Goal: Task Accomplishment & Management: Manage account settings

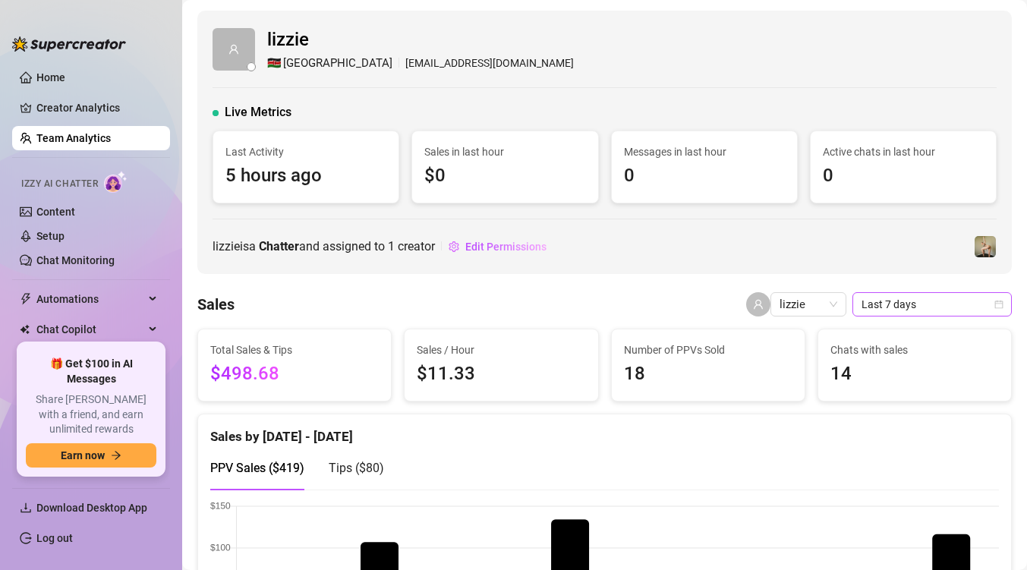
click at [900, 306] on span "Last 7 days" at bounding box center [932, 304] width 141 height 23
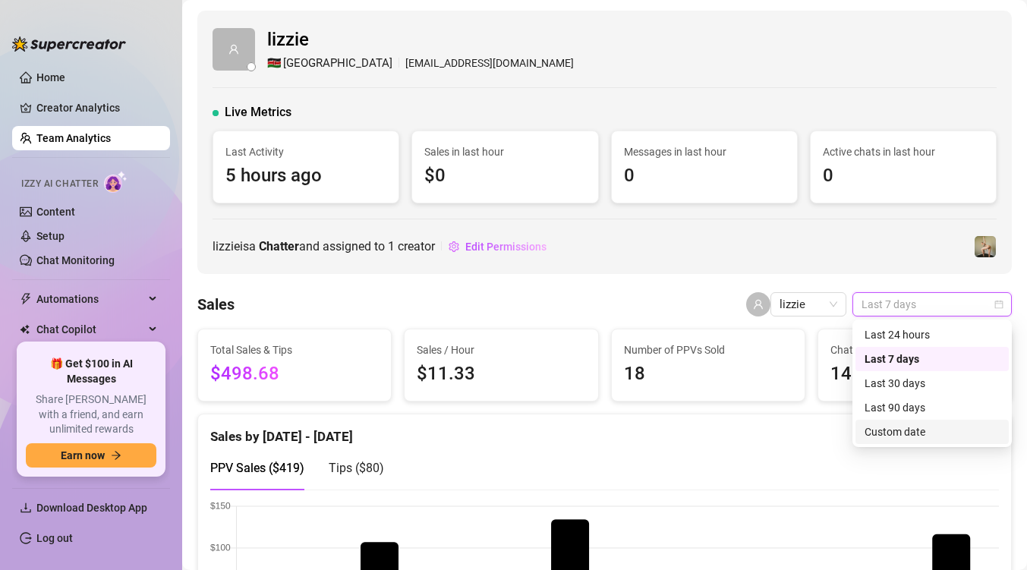
click at [894, 433] on div "Custom date" at bounding box center [932, 432] width 135 height 17
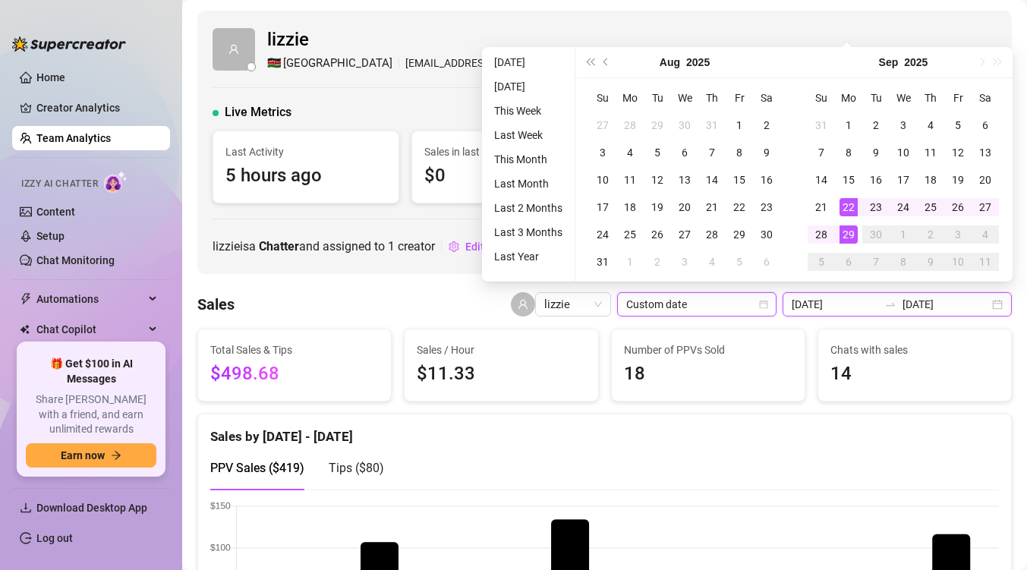
click at [875, 305] on input "[DATE]" at bounding box center [835, 304] width 87 height 17
type input "[DATE]"
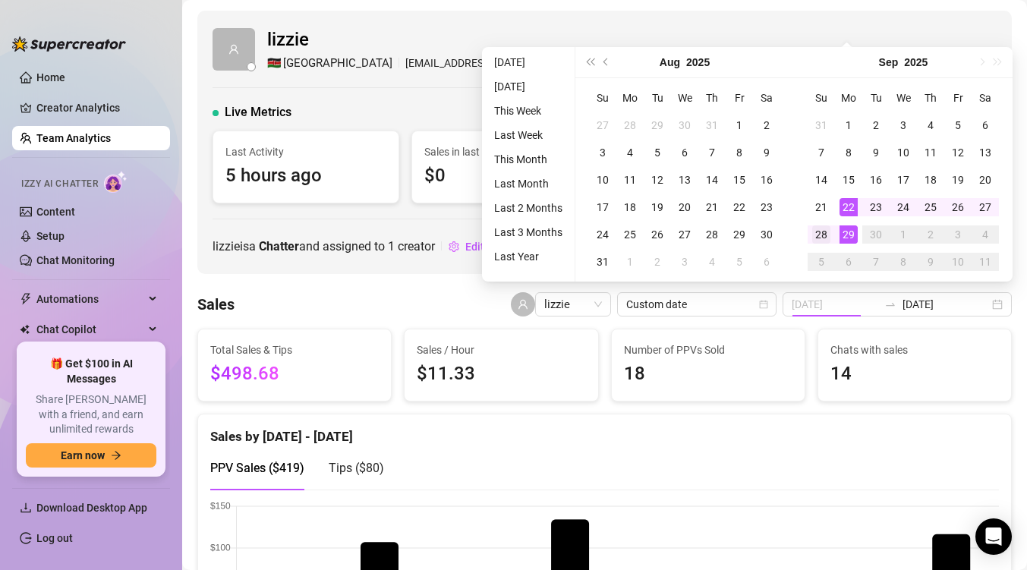
click at [849, 201] on div "22" at bounding box center [849, 207] width 18 height 18
type input "[DATE]"
click at [826, 232] on div "28" at bounding box center [821, 234] width 18 height 18
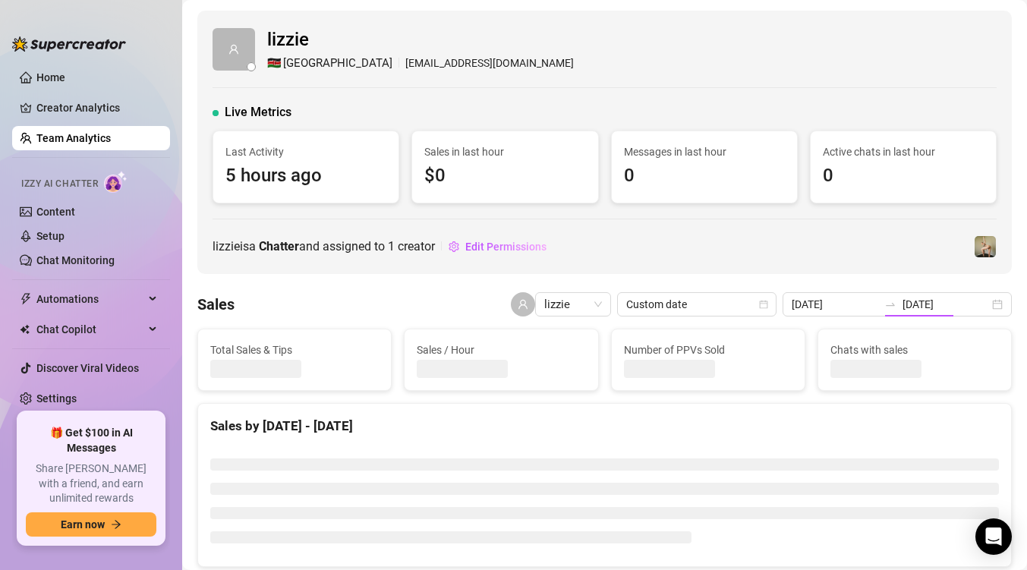
click at [819, 235] on div "[PERSON_NAME] is a Chatter and assigned to 1 creator Edit Permissions" at bounding box center [605, 247] width 784 height 24
type input "[DATE]"
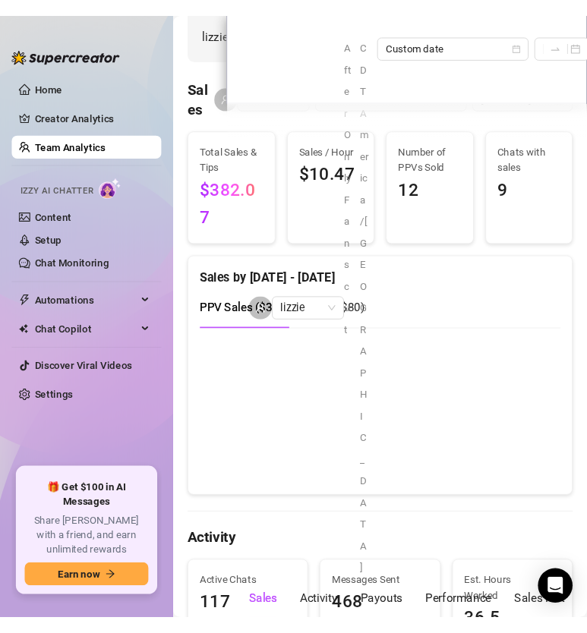
scroll to position [282, 0]
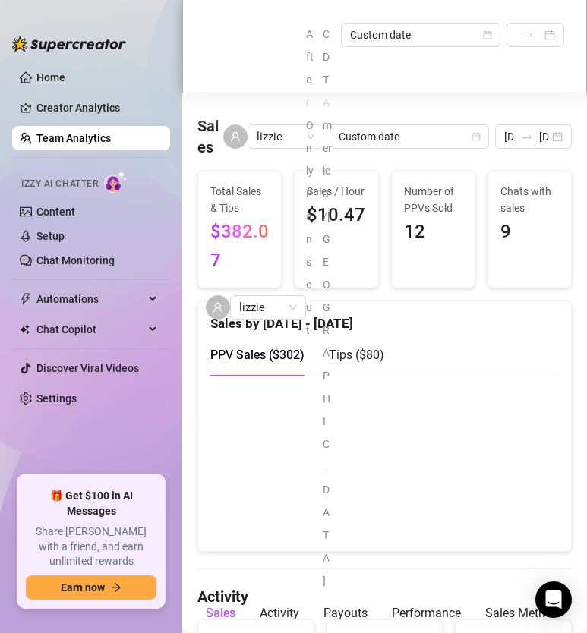
click at [372, 430] on canvas at bounding box center [384, 463] width 348 height 152
click at [388, 478] on canvas at bounding box center [384, 463] width 348 height 152
click at [388, 480] on canvas at bounding box center [384, 463] width 348 height 152
click at [437, 487] on canvas at bounding box center [384, 463] width 348 height 152
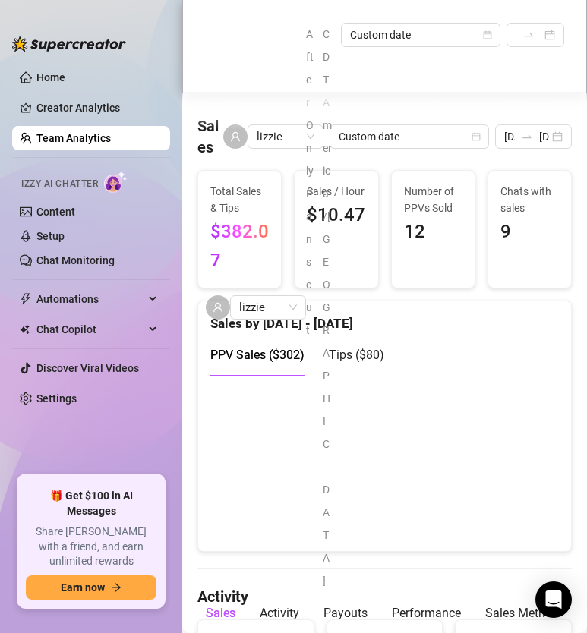
click at [526, 492] on canvas at bounding box center [384, 463] width 348 height 152
click at [526, 493] on canvas at bounding box center [384, 463] width 348 height 152
click at [450, 490] on canvas at bounding box center [384, 463] width 348 height 152
click at [538, 492] on canvas at bounding box center [384, 463] width 348 height 152
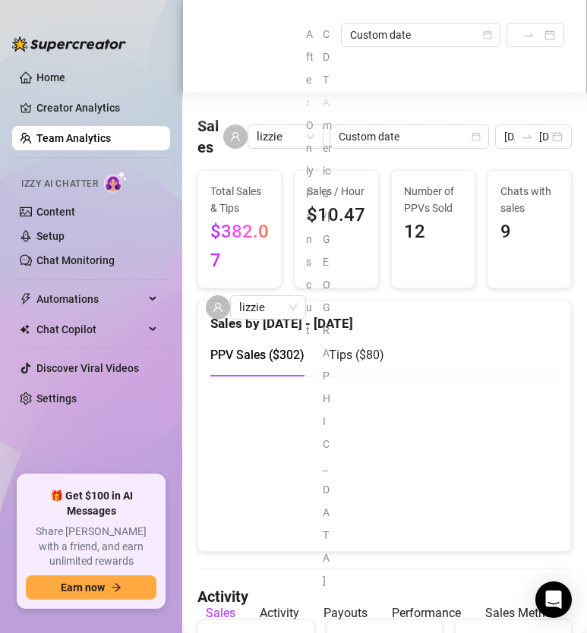
click at [358, 342] on div "After OnlyFans cut CDT America/[GEOGRAPHIC_DATA] Custom date [DATE] [DATE]" at bounding box center [435, 307] width 258 height 569
click at [365, 338] on div "After OnlyFans cut CDT America/[GEOGRAPHIC_DATA] Custom date [DATE] [DATE]" at bounding box center [435, 307] width 258 height 569
click at [365, 339] on div "After OnlyFans cut CDT America/[GEOGRAPHIC_DATA] Custom date [DATE] [DATE]" at bounding box center [435, 307] width 258 height 569
click at [423, 569] on div "Performance" at bounding box center [426, 613] width 69 height 43
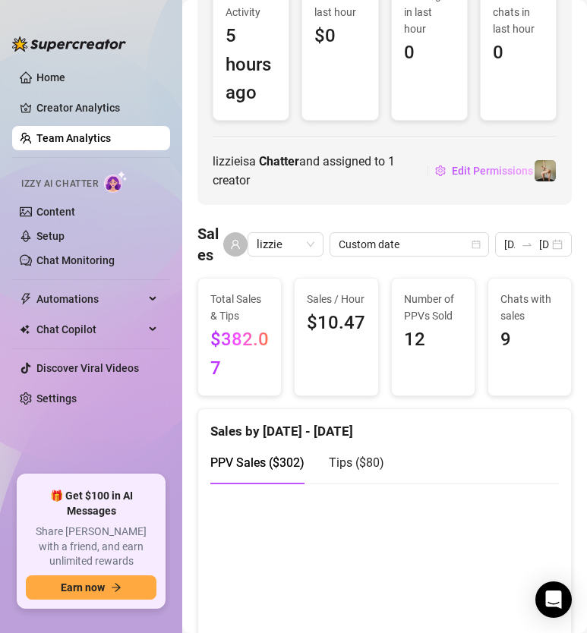
scroll to position [154, 0]
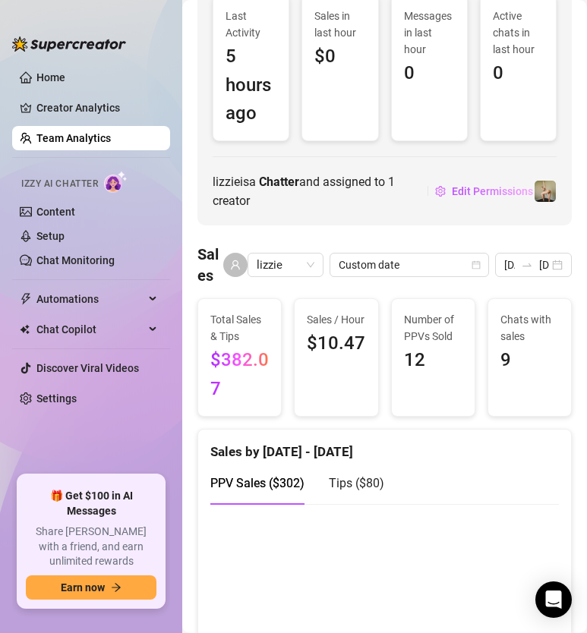
click at [373, 476] on span "Tips ( $80 )" at bounding box center [356, 483] width 55 height 14
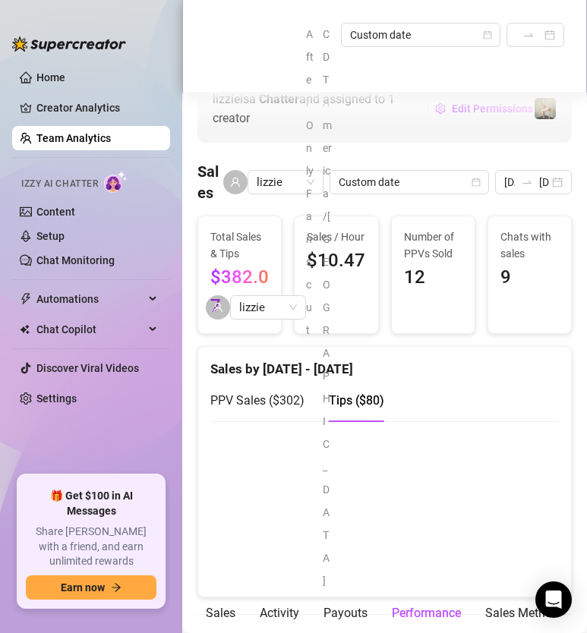
scroll to position [243, 0]
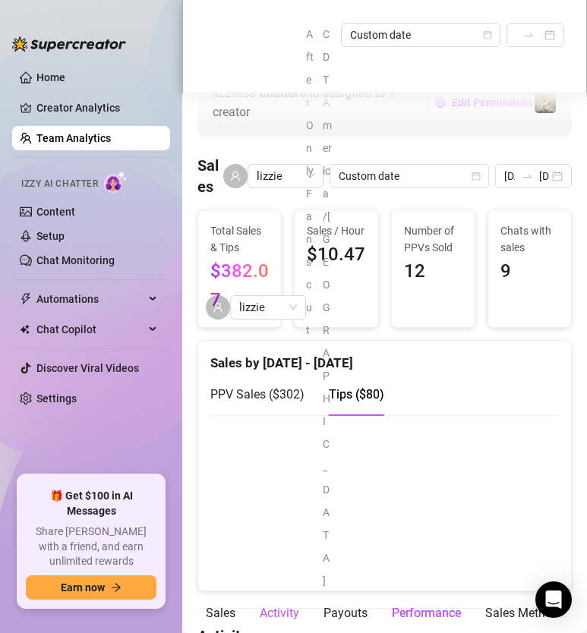
click at [275, 569] on div "Activity" at bounding box center [279, 613] width 39 height 18
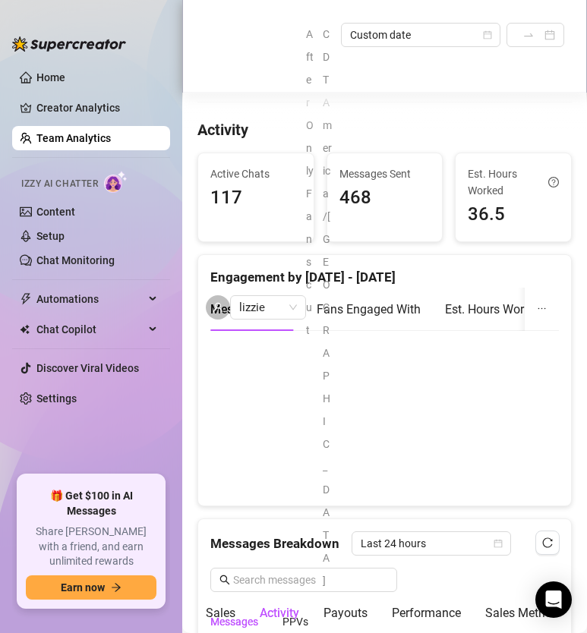
scroll to position [751, 0]
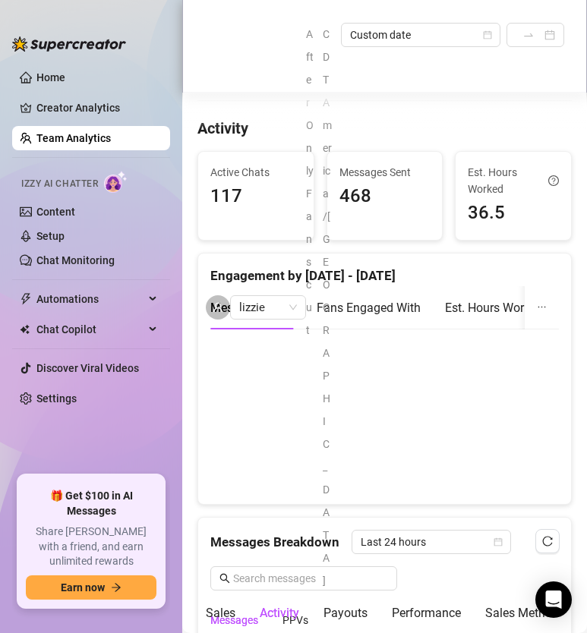
click at [401, 325] on div "After OnlyFans cut CDT America/[GEOGRAPHIC_DATA] Custom date [DATE] [DATE]" at bounding box center [435, 307] width 258 height 569
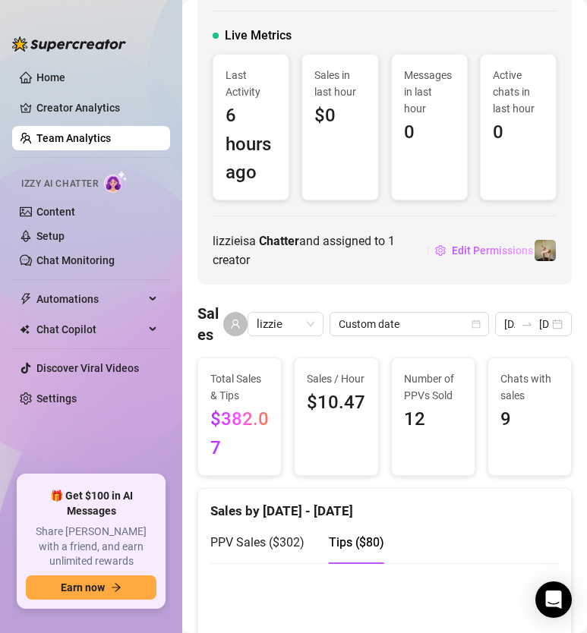
scroll to position [106, 0]
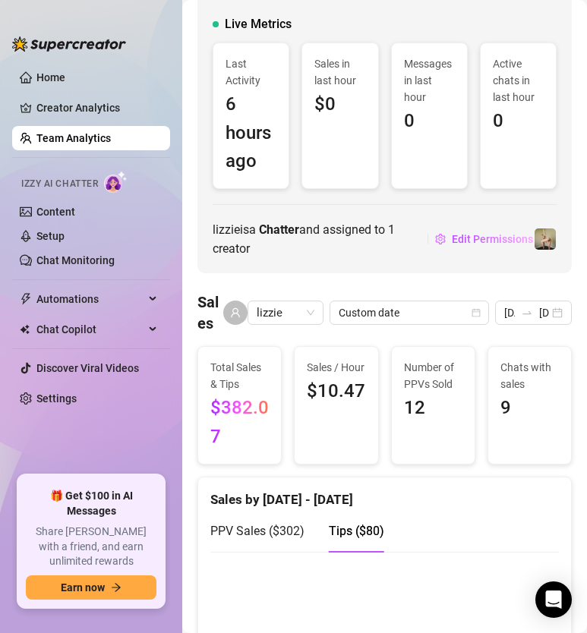
click at [250, 524] on span "PPV Sales ( $302 )" at bounding box center [257, 531] width 94 height 14
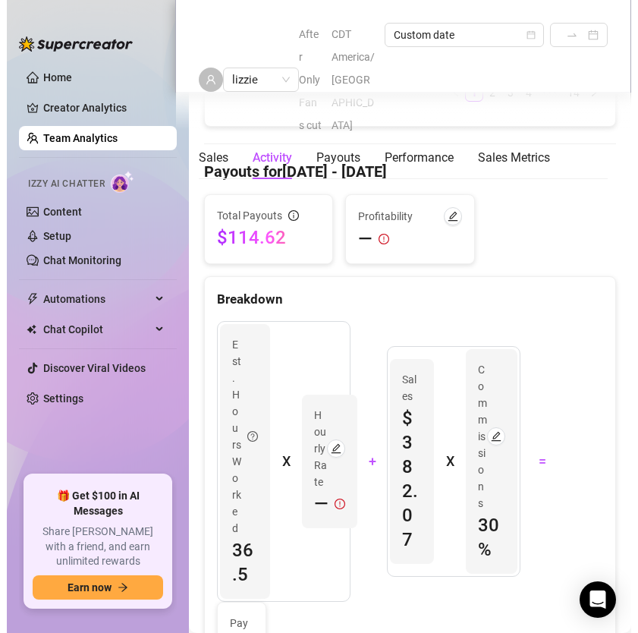
scroll to position [2077, 0]
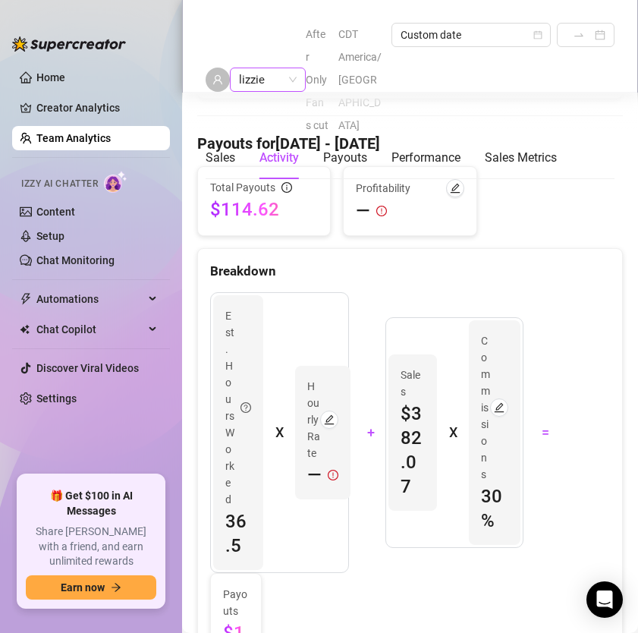
click at [293, 68] on span "lizzie" at bounding box center [268, 79] width 58 height 23
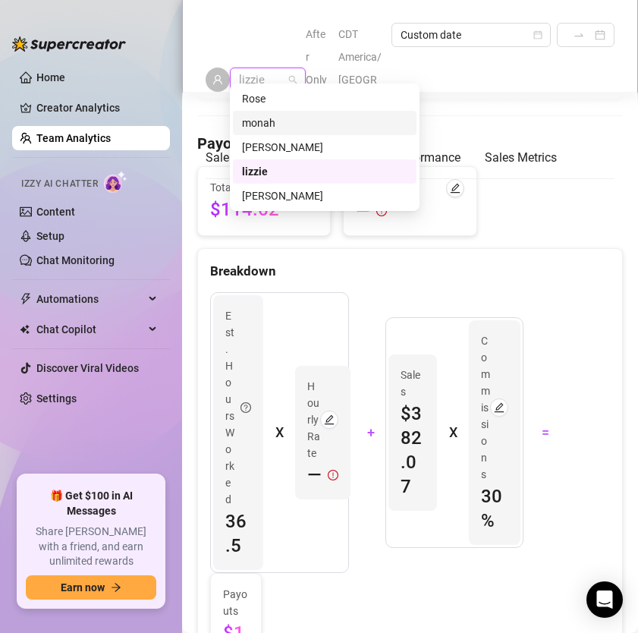
click at [276, 121] on div "monah" at bounding box center [324, 123] width 165 height 17
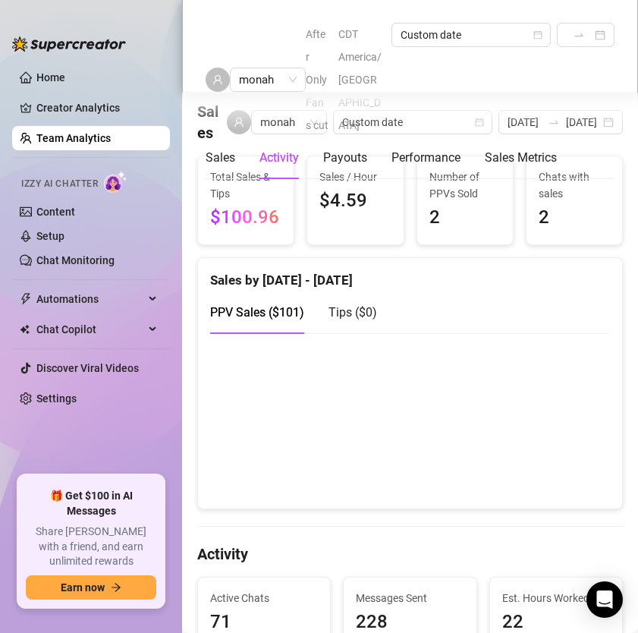
scroll to position [250, 0]
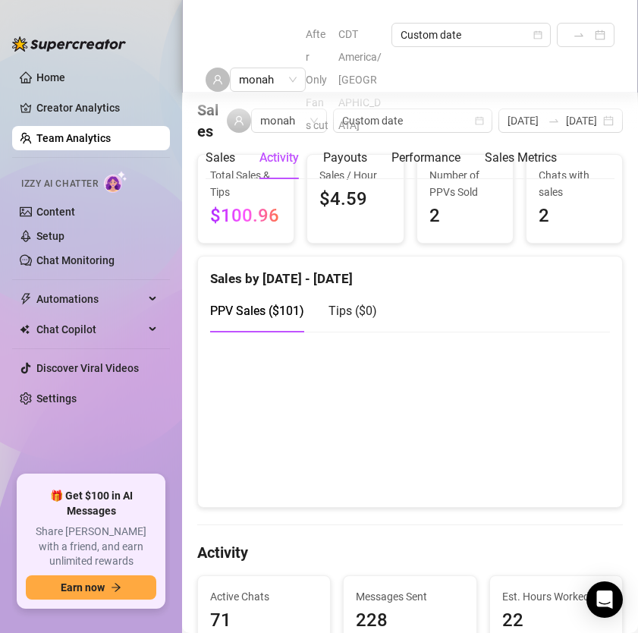
click at [308, 455] on canvas at bounding box center [410, 419] width 400 height 152
click at [354, 405] on canvas at bounding box center [410, 419] width 400 height 152
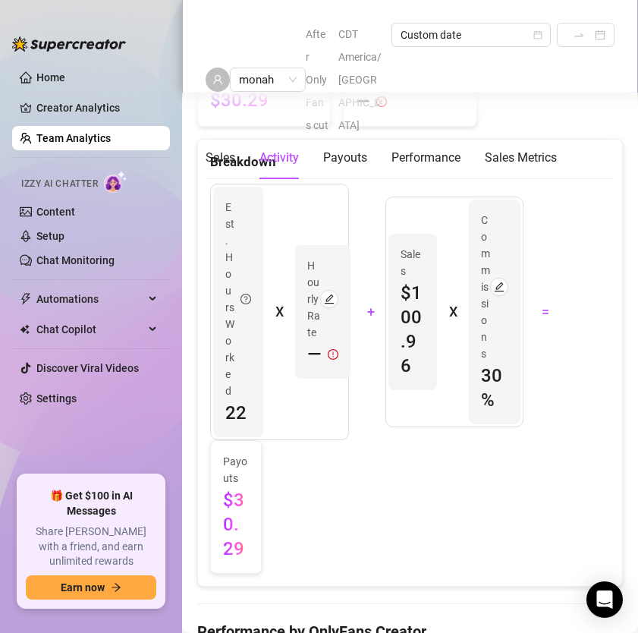
scroll to position [2217, 0]
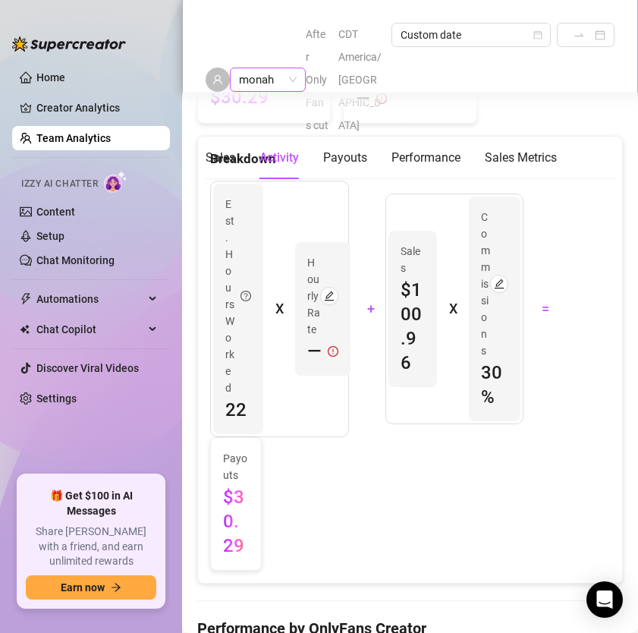
click at [289, 68] on span "monah" at bounding box center [268, 79] width 58 height 23
click at [292, 68] on span "monah" at bounding box center [268, 79] width 58 height 23
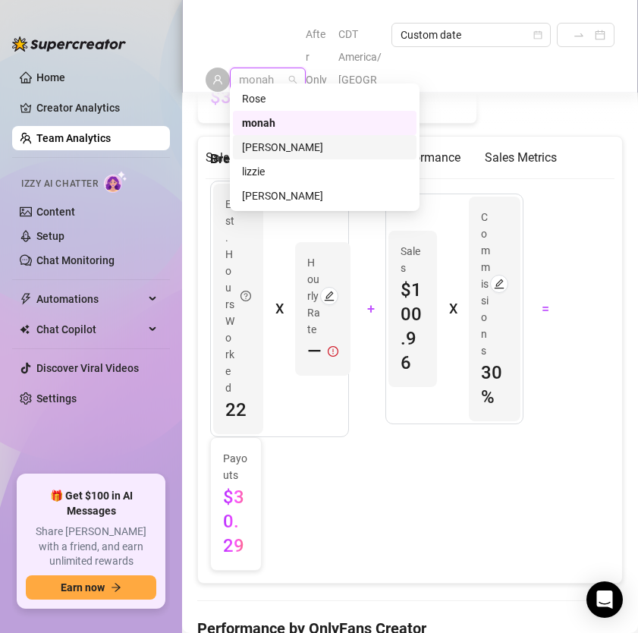
click at [259, 140] on div "[PERSON_NAME]" at bounding box center [324, 147] width 165 height 17
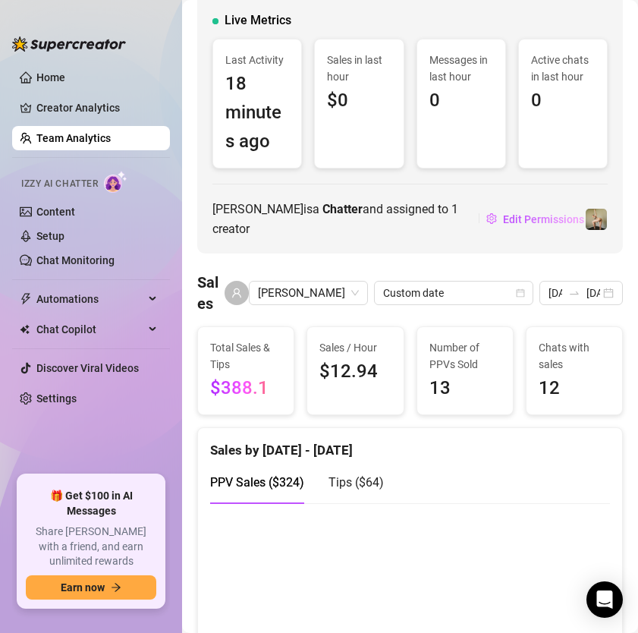
scroll to position [200, 0]
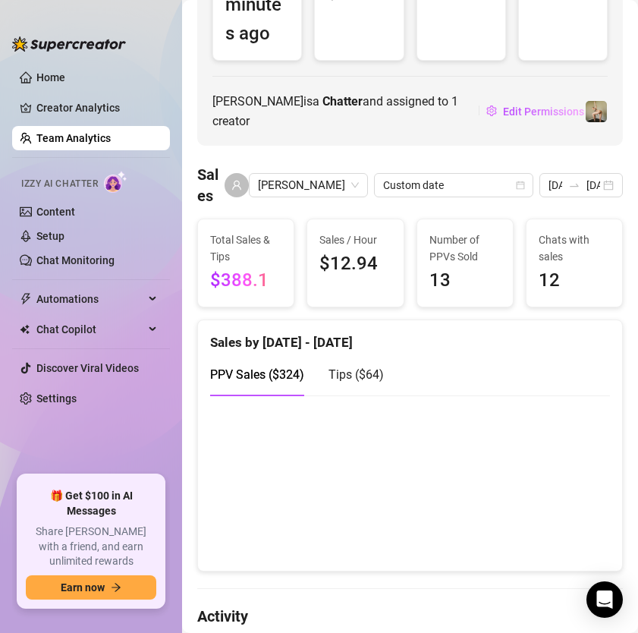
click at [258, 484] on canvas at bounding box center [410, 483] width 400 height 152
click at [421, 506] on canvas at bounding box center [410, 483] width 400 height 152
click at [480, 520] on canvas at bounding box center [410, 483] width 400 height 152
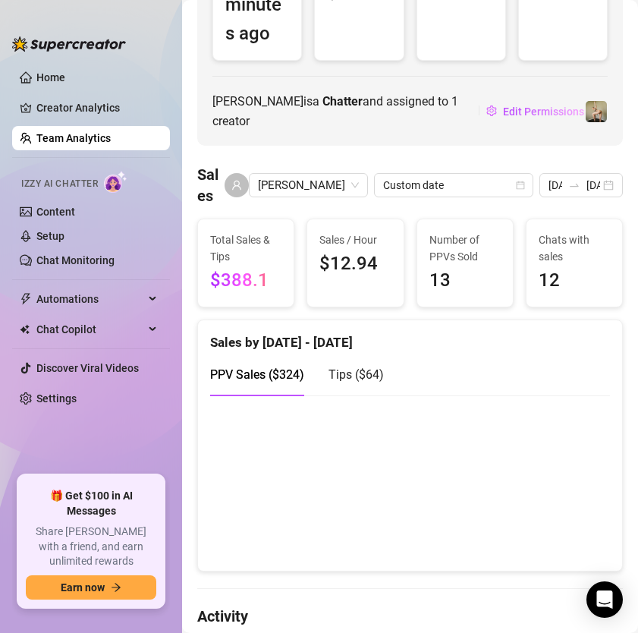
click at [480, 520] on canvas at bounding box center [410, 483] width 400 height 152
click at [517, 509] on canvas at bounding box center [410, 483] width 400 height 152
click at [519, 515] on canvas at bounding box center [410, 483] width 400 height 152
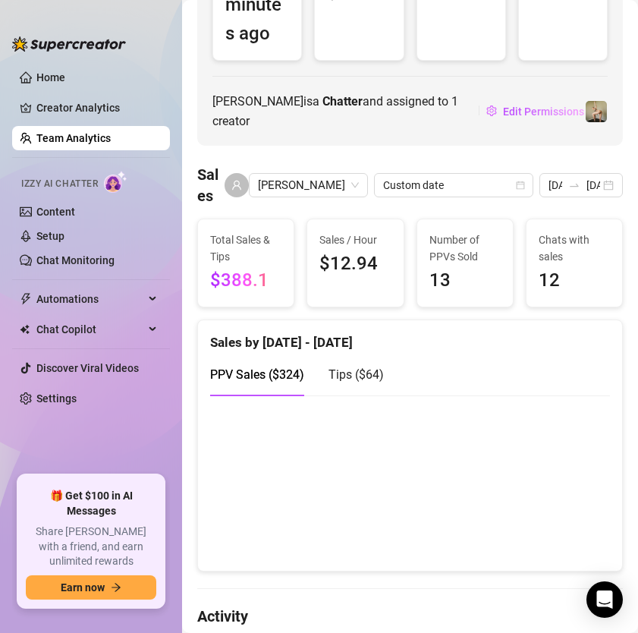
click at [583, 500] on canvas at bounding box center [410, 483] width 400 height 152
click at [339, 367] on span "Tips ( $64 )" at bounding box center [356, 374] width 55 height 14
click at [257, 487] on canvas at bounding box center [410, 483] width 400 height 152
click at [248, 367] on span "PPV Sales ( $324 )" at bounding box center [257, 374] width 94 height 14
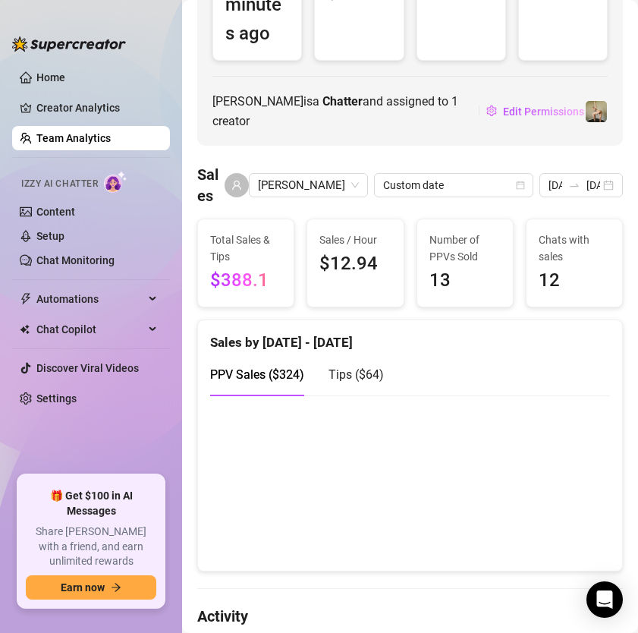
click at [589, 506] on canvas at bounding box center [410, 483] width 400 height 152
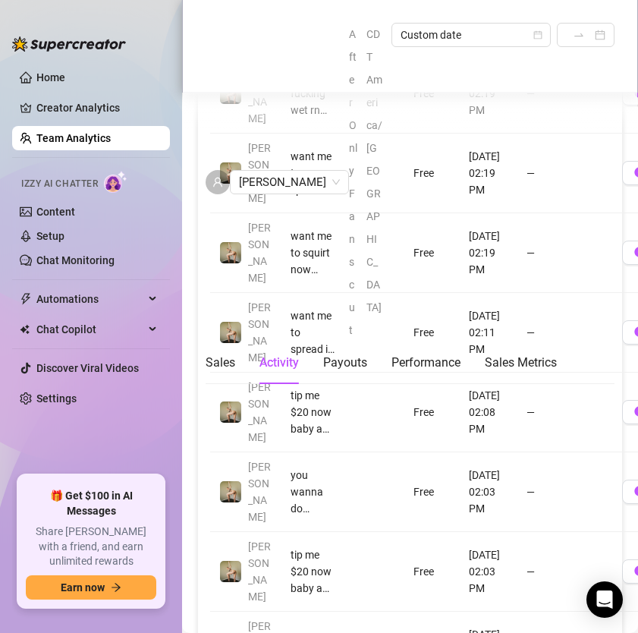
scroll to position [1300, 0]
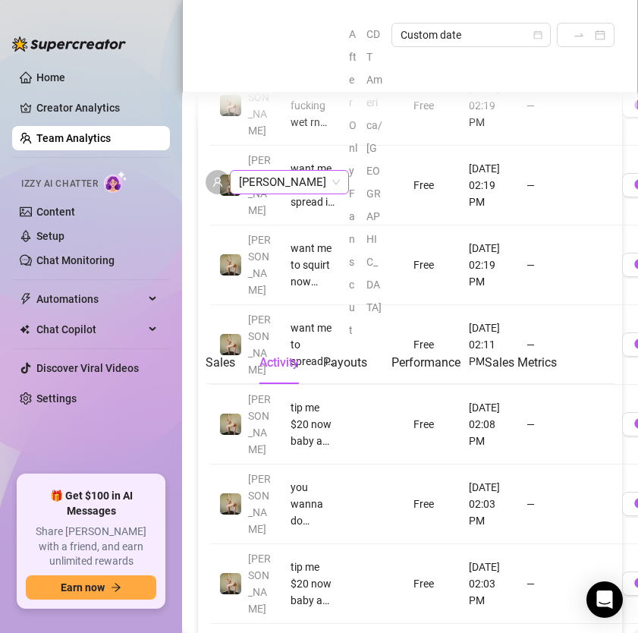
click at [295, 171] on span "[PERSON_NAME]" at bounding box center [289, 182] width 101 height 23
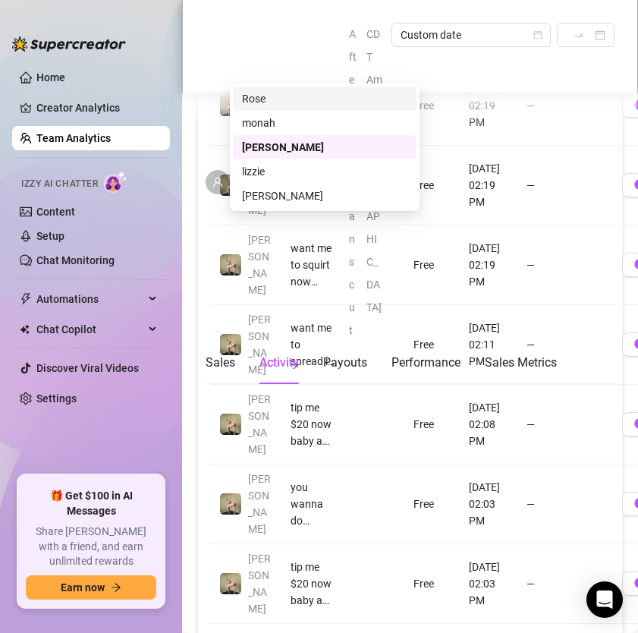
click at [286, 99] on div "Rose" at bounding box center [324, 98] width 165 height 17
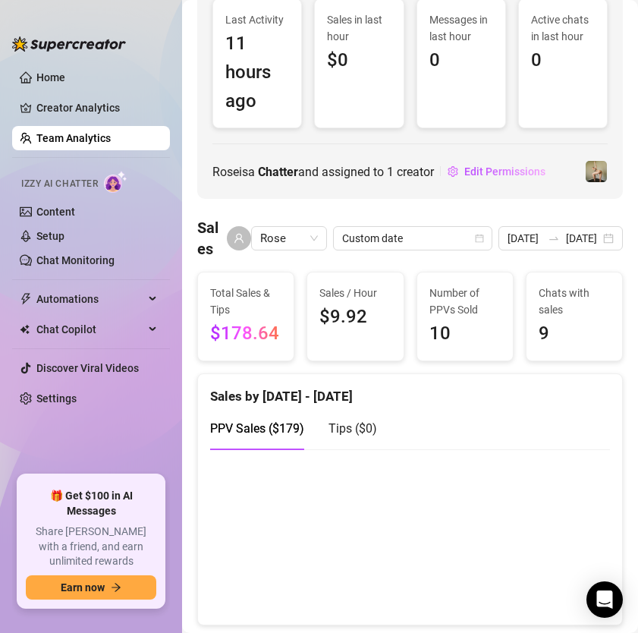
scroll to position [202, 0]
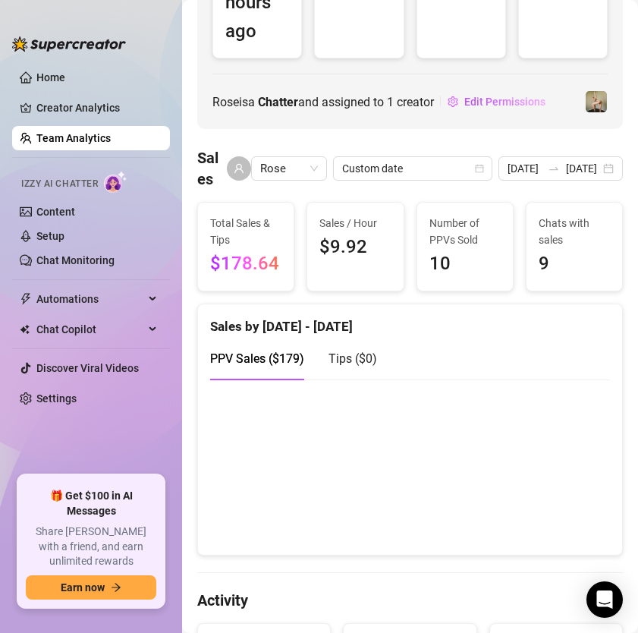
click at [470, 499] on canvas at bounding box center [410, 467] width 400 height 152
click at [400, 455] on canvas at bounding box center [410, 467] width 400 height 152
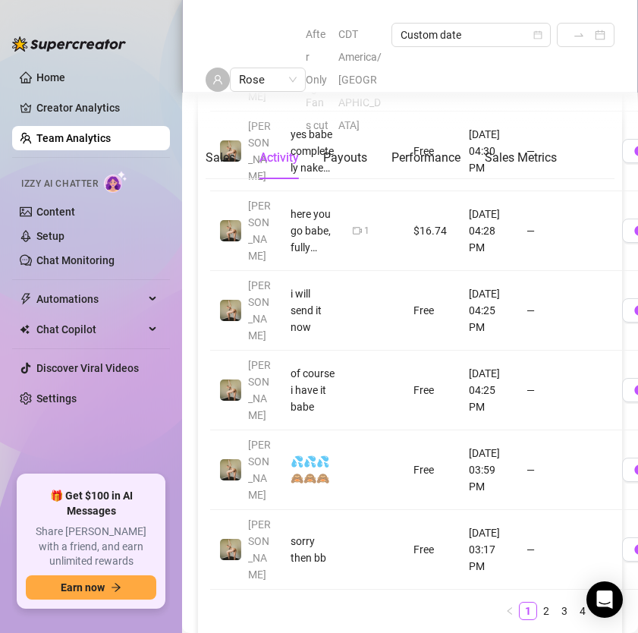
scroll to position [1568, 0]
